Goal: Information Seeking & Learning: Learn about a topic

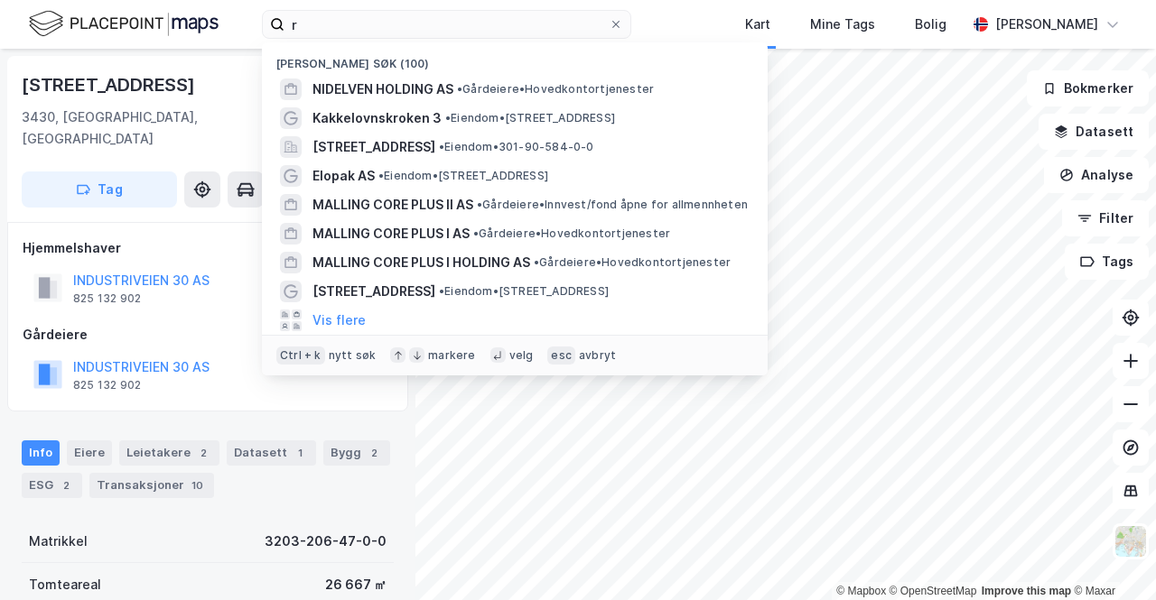
type input "r"
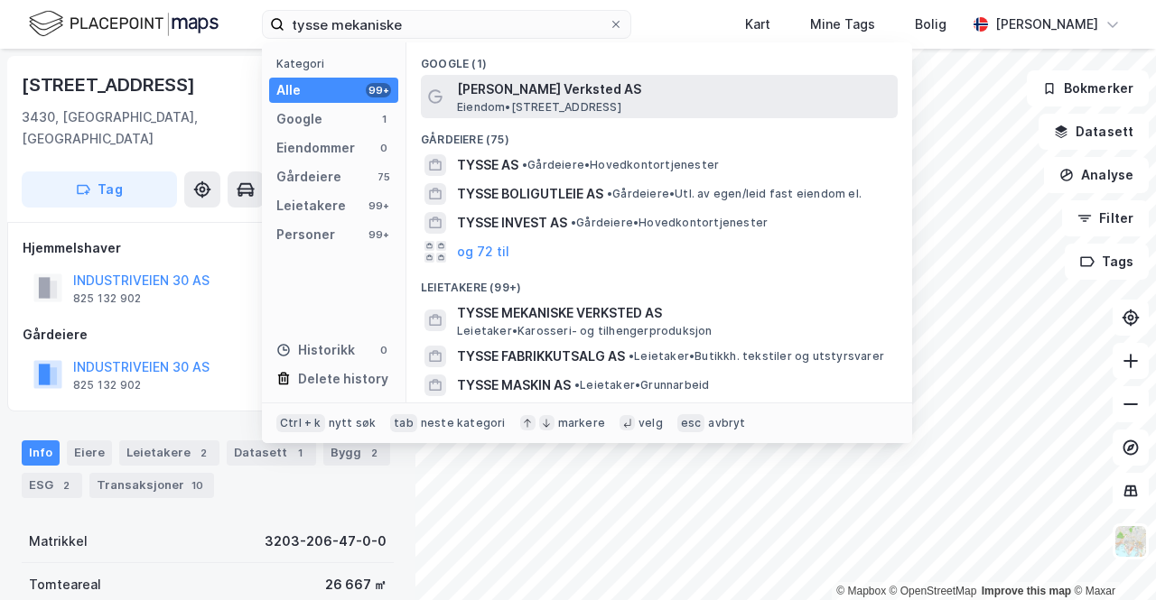
type input "tysse mekaniske"
click at [581, 92] on span "[PERSON_NAME] Verksted AS" at bounding box center [673, 90] width 433 height 22
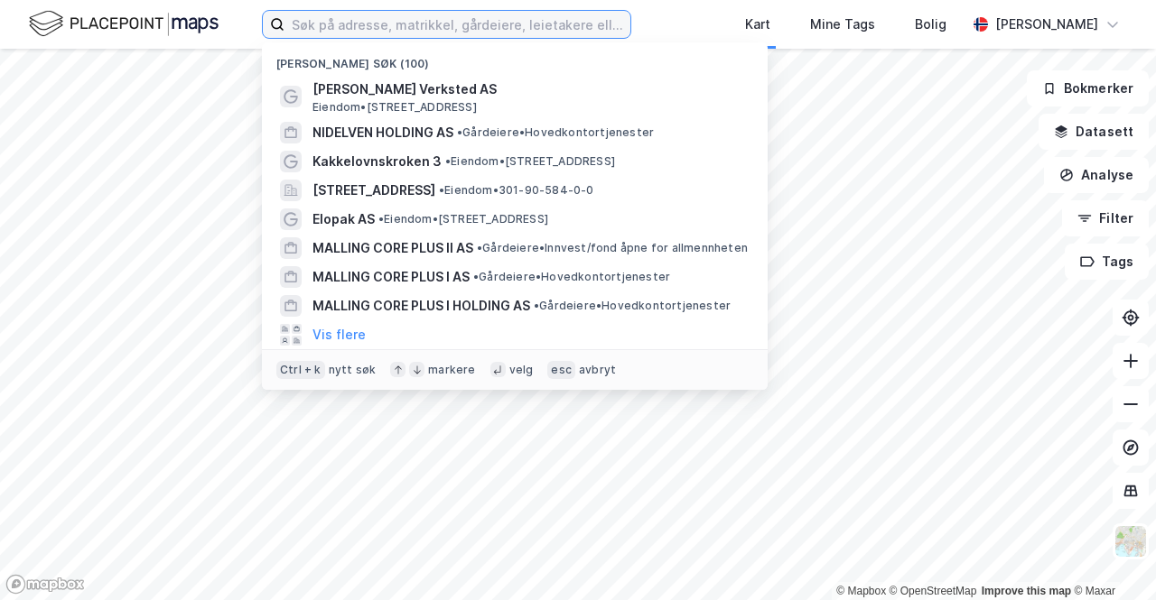
click at [302, 33] on input at bounding box center [457, 24] width 346 height 27
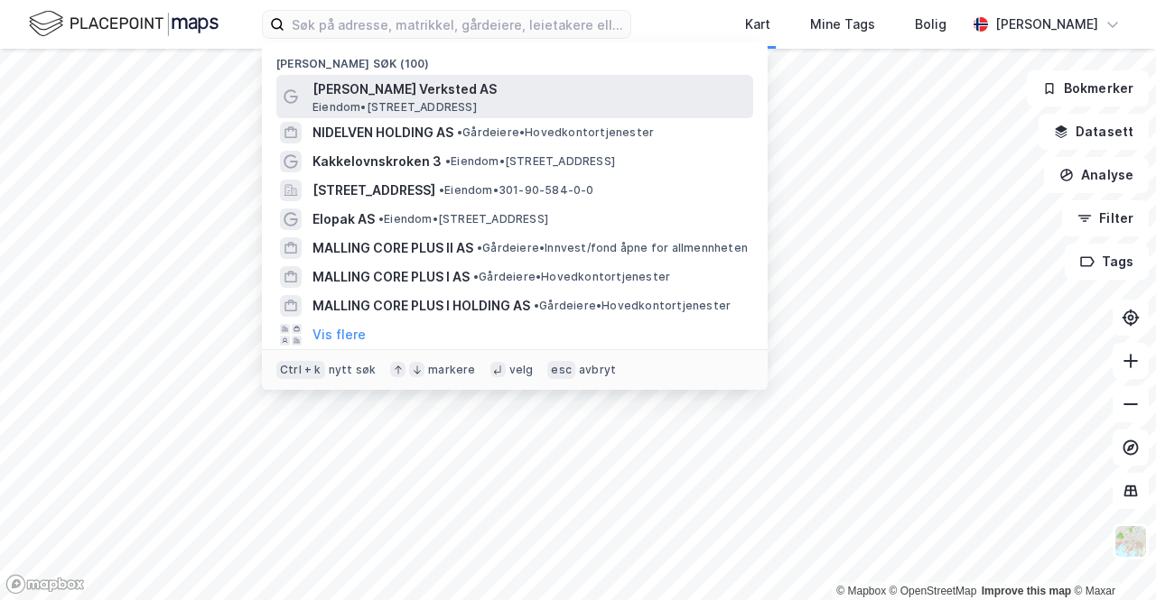
click at [387, 91] on span "[PERSON_NAME] Verksted AS" at bounding box center [528, 90] width 433 height 22
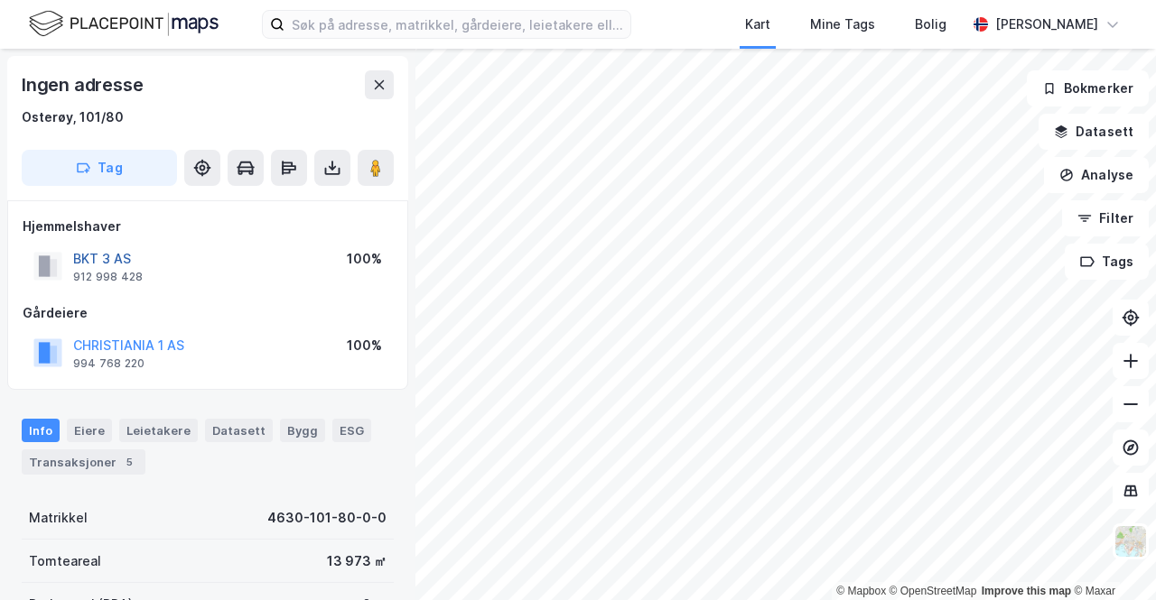
click at [0, 0] on button "BKT 3 AS" at bounding box center [0, 0] width 0 height 0
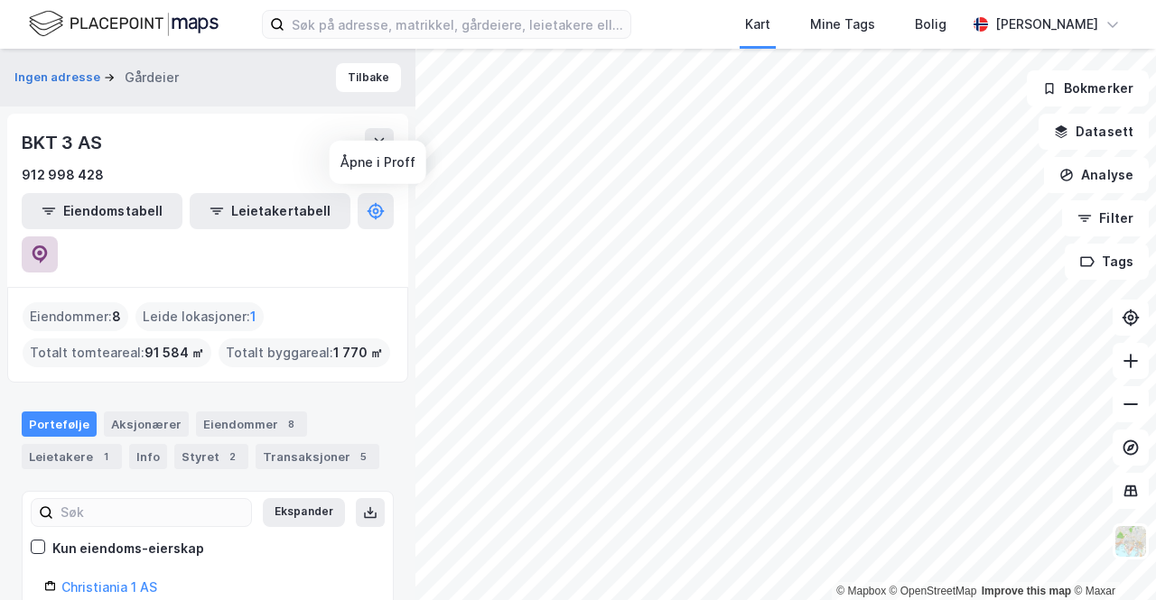
click at [49, 246] on icon at bounding box center [40, 255] width 18 height 18
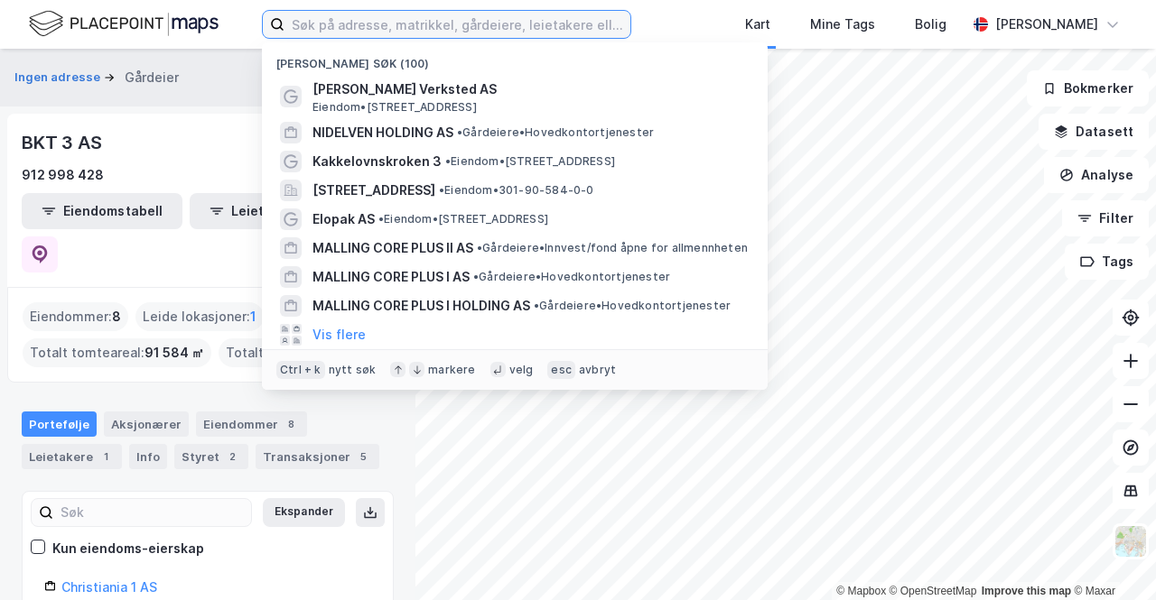
click at [312, 19] on input at bounding box center [457, 24] width 346 height 27
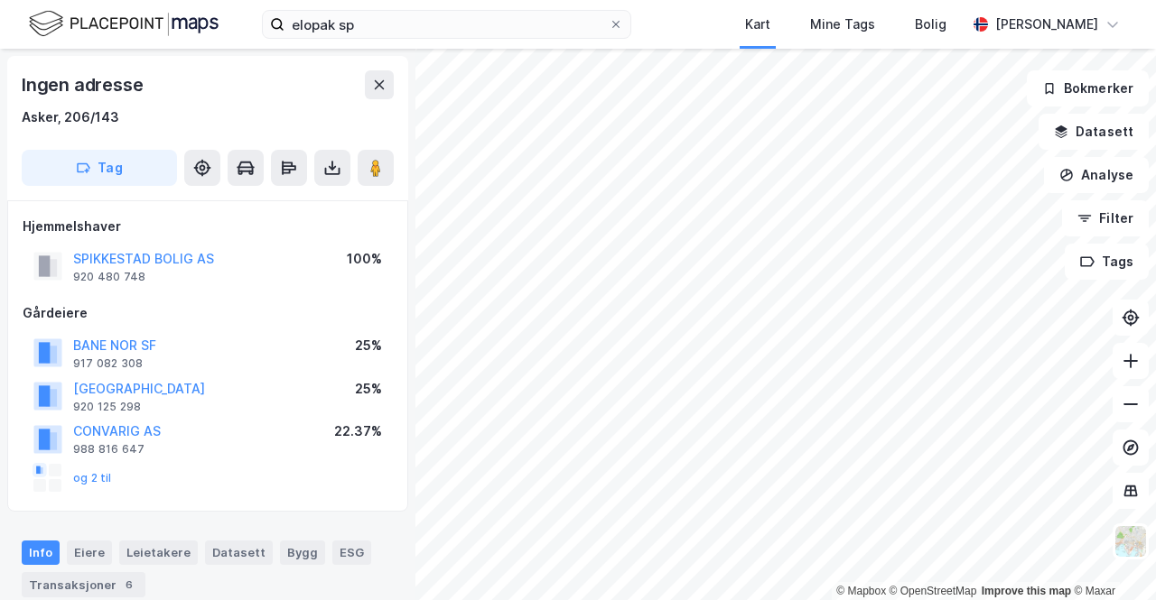
click at [244, 252] on div "SPIKKESTAD BOLIG AS 920 480 748 100%" at bounding box center [208, 266] width 370 height 43
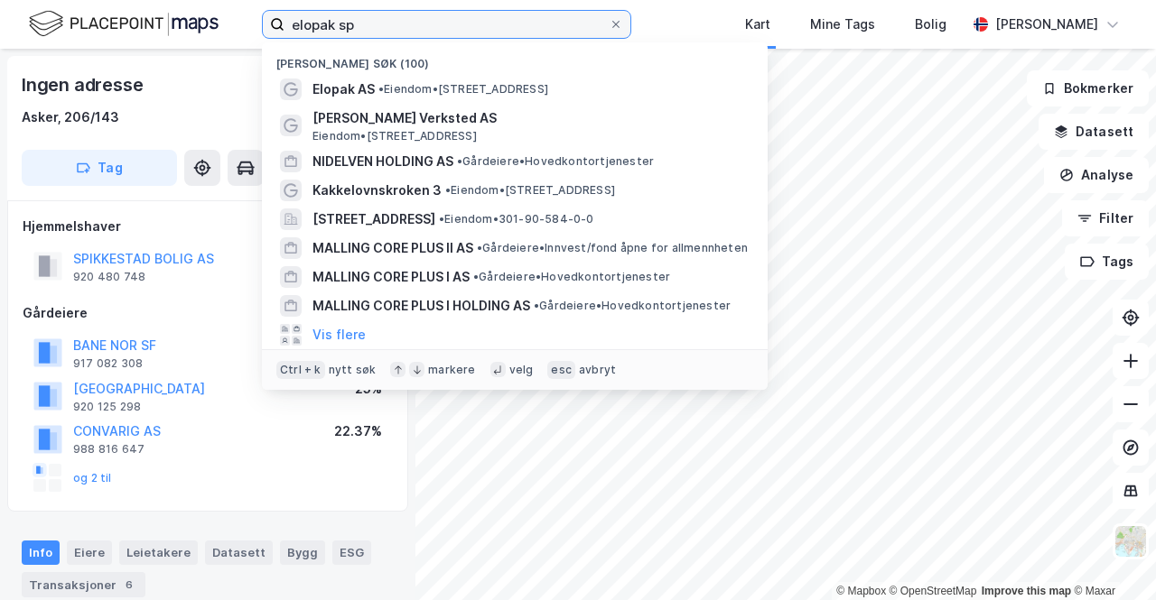
drag, startPoint x: 372, startPoint y: 33, endPoint x: 305, endPoint y: -4, distance: 76.4
click at [305, 0] on html "elopak sp Nylige søk (100) Elopak AS • Eiendom • [STREET_ADDRESS] Mekaniske Ver…" at bounding box center [578, 300] width 1156 height 600
type input "e"
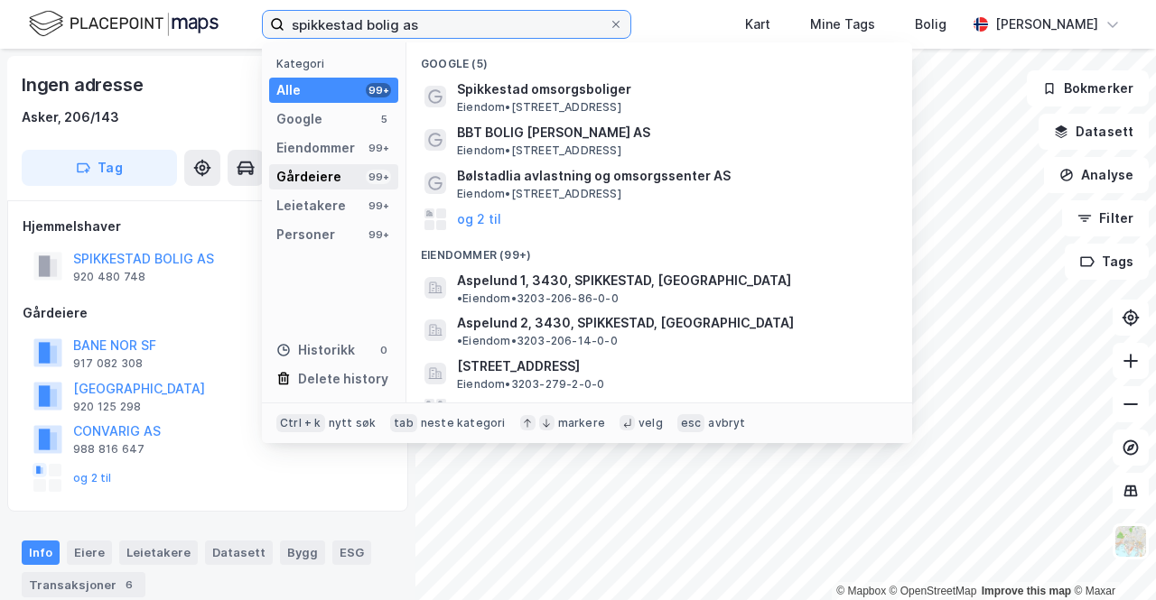
type input "spikkestad bolig as"
click at [327, 174] on div "Gårdeiere" at bounding box center [308, 177] width 65 height 22
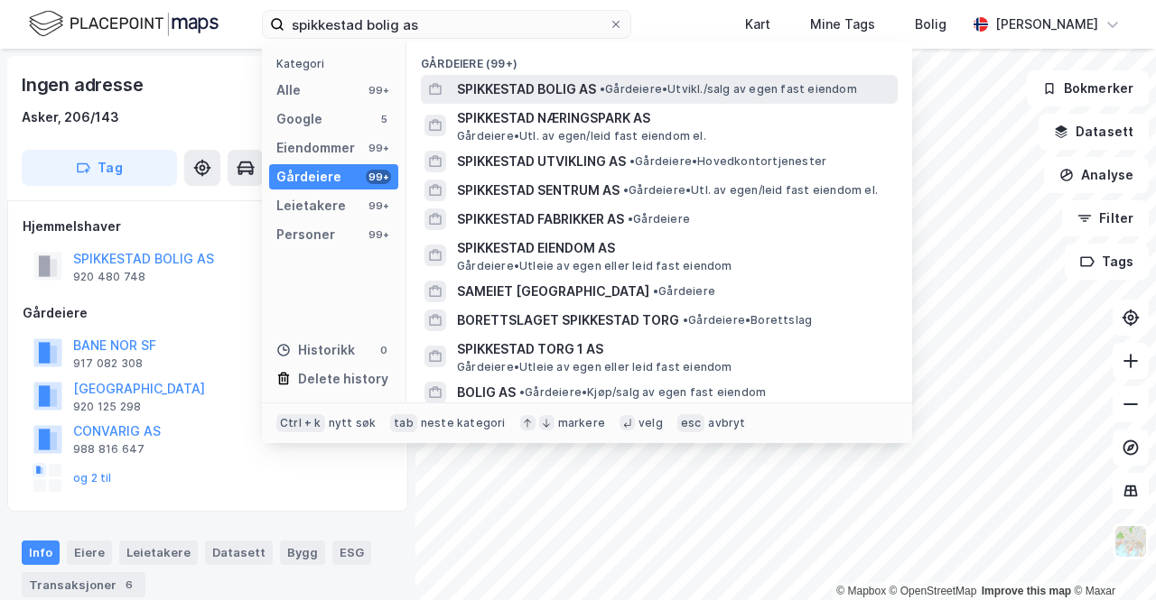
click at [560, 91] on span "SPIKKESTAD BOLIG AS" at bounding box center [526, 90] width 139 height 22
